Goal: Find contact information: Find contact information

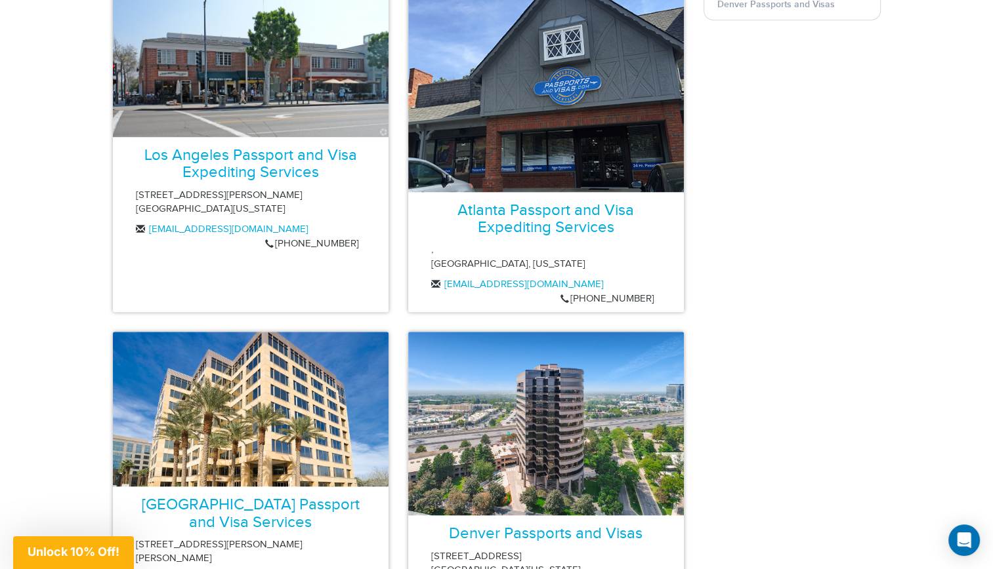
scroll to position [903, 0]
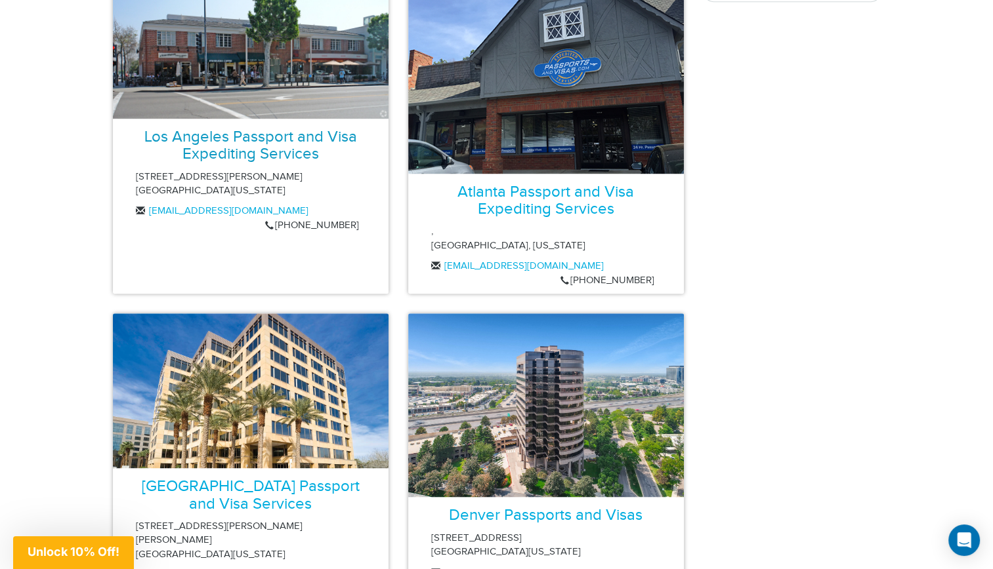
click at [230, 134] on link "Los Angeles Passport and Visa Expediting Services" at bounding box center [250, 145] width 213 height 35
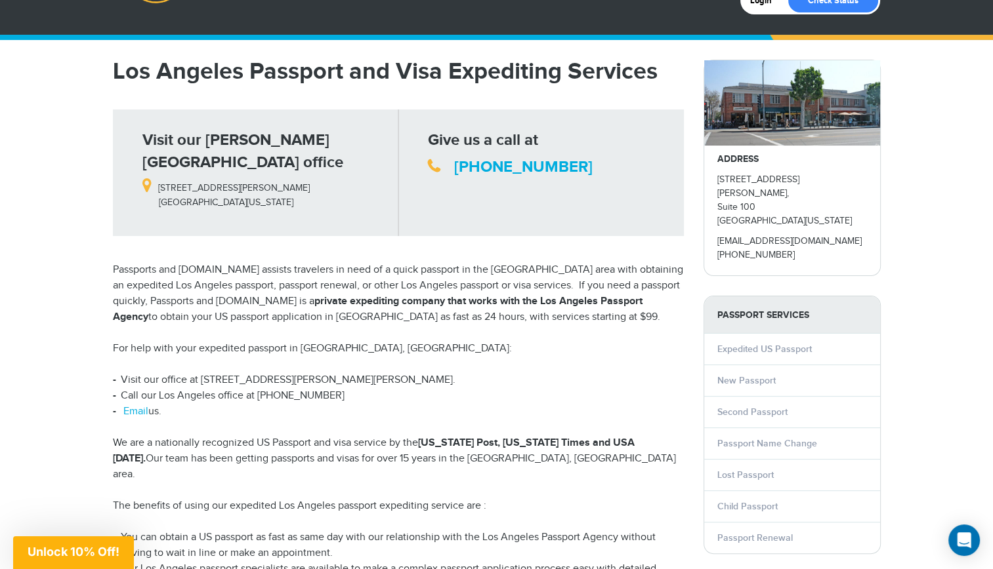
scroll to position [70, 0]
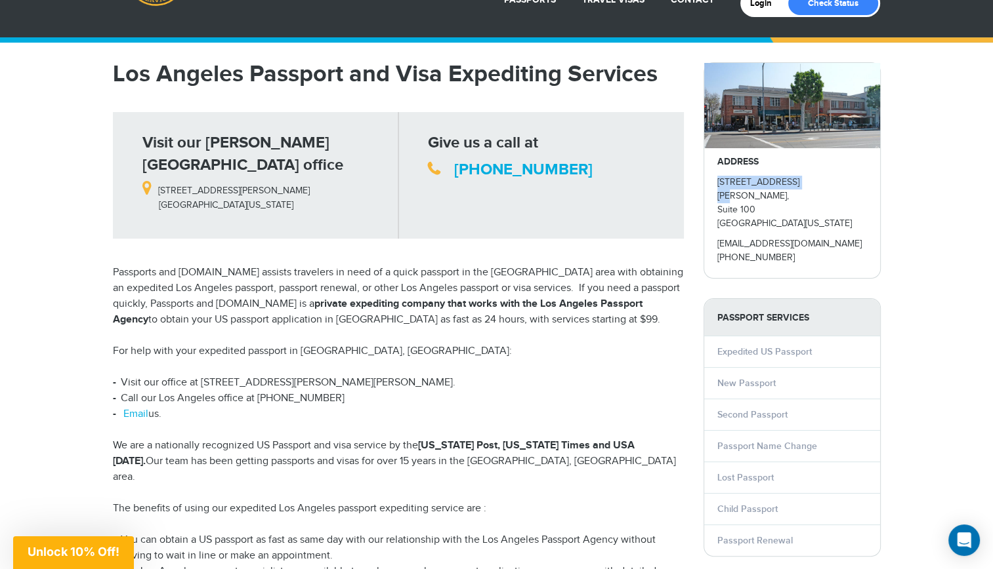
drag, startPoint x: 712, startPoint y: 180, endPoint x: 797, endPoint y: 178, distance: 84.6
click at [797, 178] on div "ADDRESS 204 S Beverly Drive, Suite 100 Beverly Hills, California 90212 info@pas…" at bounding box center [792, 213] width 176 height 130
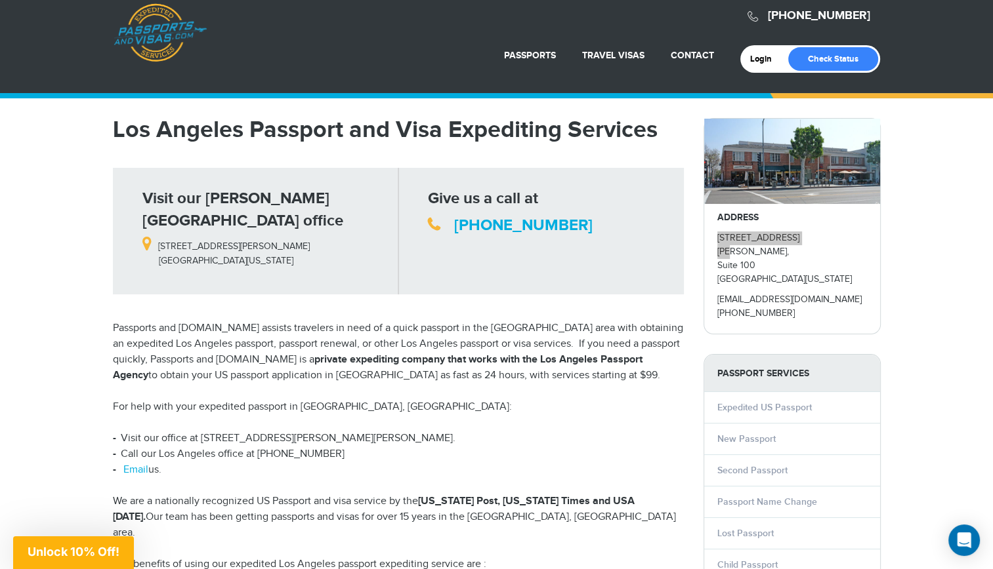
scroll to position [9, 0]
